Goal: Manage account settings

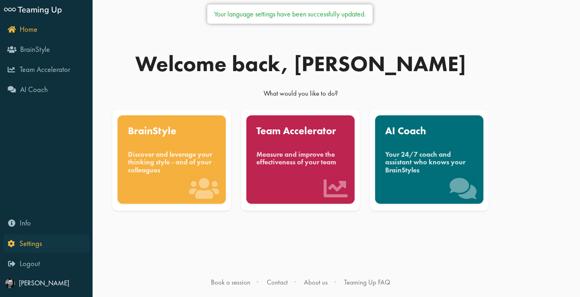
click at [37, 241] on span "Settings" at bounding box center [30, 244] width 23 height 10
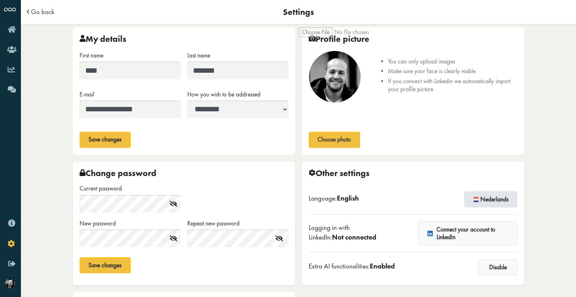
click at [485, 196] on button "Nederlands" at bounding box center [491, 199] width 53 height 16
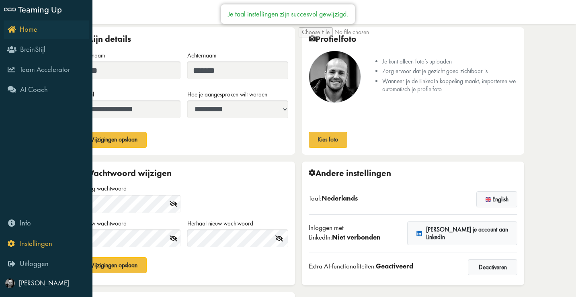
click at [32, 29] on span "Home" at bounding box center [29, 30] width 18 height 10
